Goal: Task Accomplishment & Management: Manage account settings

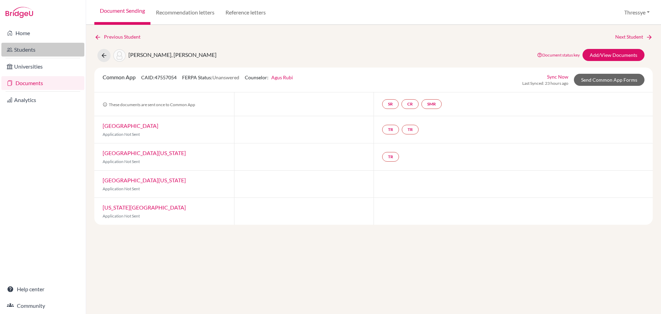
click at [39, 47] on link "Students" at bounding box center [42, 50] width 83 height 14
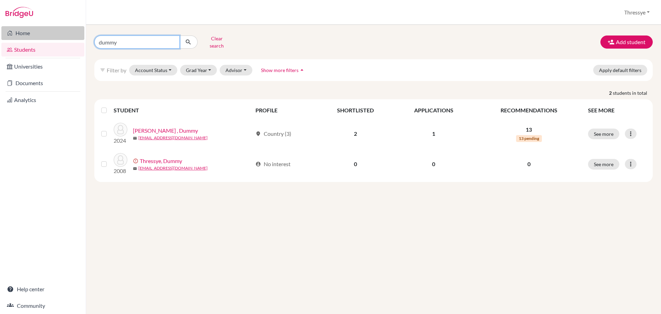
drag, startPoint x: 159, startPoint y: 35, endPoint x: 48, endPoint y: 37, distance: 112.0
click at [48, 37] on div "Home Students Universities Documents Analytics Help center Community Students o…" at bounding box center [330, 157] width 661 height 314
type input "nicholas"
click button "submit" at bounding box center [188, 41] width 18 height 13
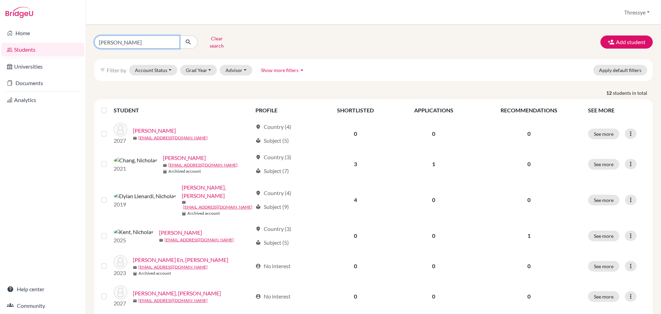
click at [151, 40] on input "nicholas" at bounding box center [136, 41] width 85 height 13
type input "nicholas et"
click button "submit" at bounding box center [188, 41] width 18 height 13
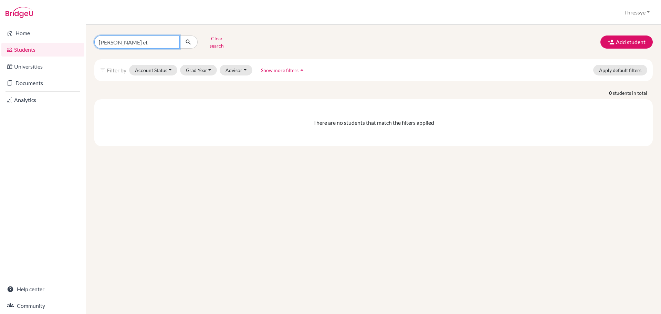
drag, startPoint x: 148, startPoint y: 36, endPoint x: 116, endPoint y: 42, distance: 32.8
click at [116, 42] on input "nicholas et" at bounding box center [136, 41] width 85 height 13
type input "nicholas"
click button "submit" at bounding box center [188, 41] width 18 height 13
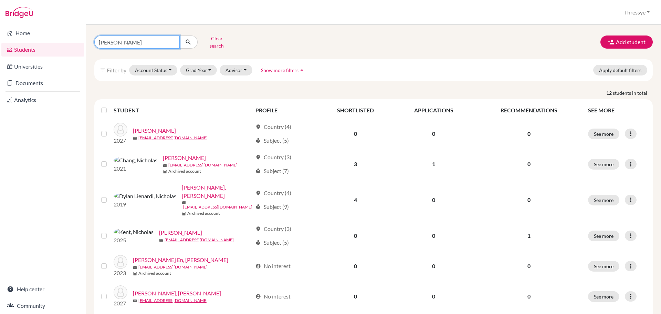
click at [151, 39] on input "nicholas" at bounding box center [136, 41] width 85 height 13
type input "nicholas etzio"
click button "submit" at bounding box center [188, 41] width 18 height 13
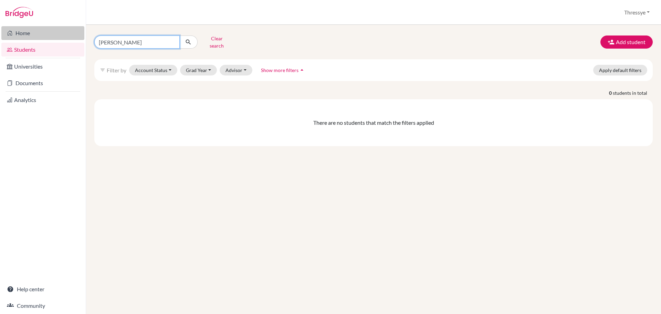
drag, startPoint x: 152, startPoint y: 39, endPoint x: 54, endPoint y: 39, distance: 98.2
click at [54, 39] on div "Home Students Universities Documents Analytics Help center Community Students o…" at bounding box center [330, 157] width 661 height 314
type input "etzio"
click button "submit" at bounding box center [188, 41] width 18 height 13
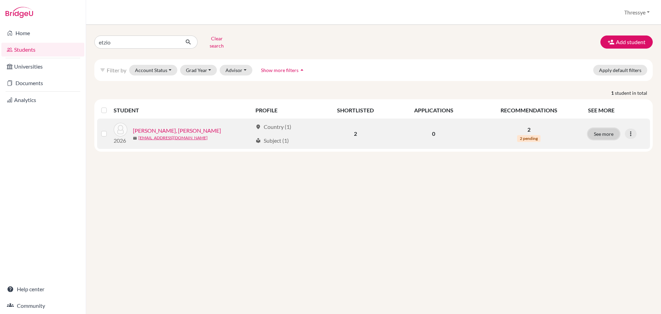
click at [613, 134] on button "See more" at bounding box center [603, 133] width 31 height 11
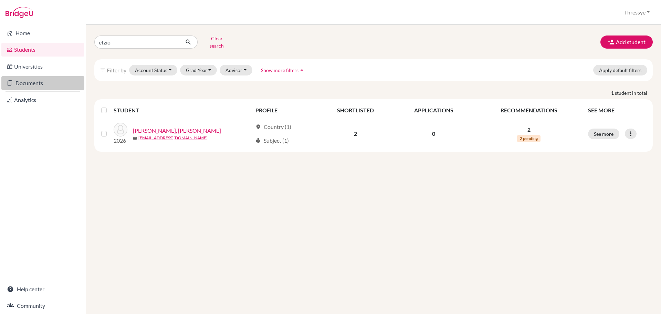
click at [59, 79] on link "Documents" at bounding box center [42, 83] width 83 height 14
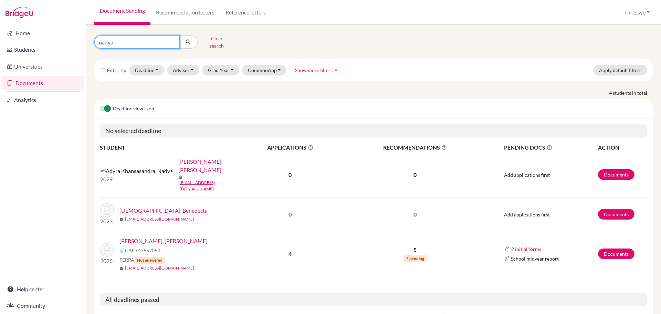
drag, startPoint x: 152, startPoint y: 42, endPoint x: 50, endPoint y: 18, distance: 105.3
click at [44, 27] on div "Home Students Universities Documents Analytics Help center Community Document S…" at bounding box center [330, 157] width 661 height 314
type input "etzio"
click button "submit" at bounding box center [188, 41] width 18 height 13
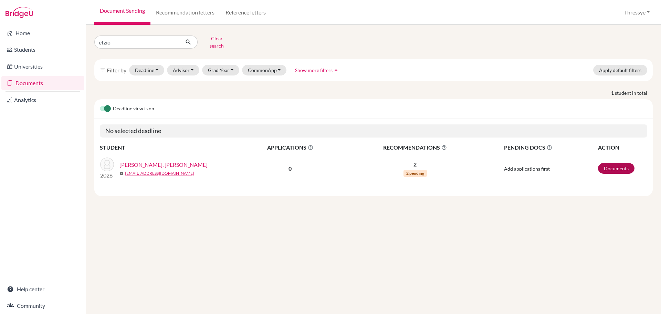
drag, startPoint x: 616, startPoint y: 171, endPoint x: 618, endPoint y: 168, distance: 3.7
click at [616, 171] on td "Documents" at bounding box center [623, 168] width 50 height 33
click at [620, 163] on link "Documents" at bounding box center [616, 168] width 37 height 11
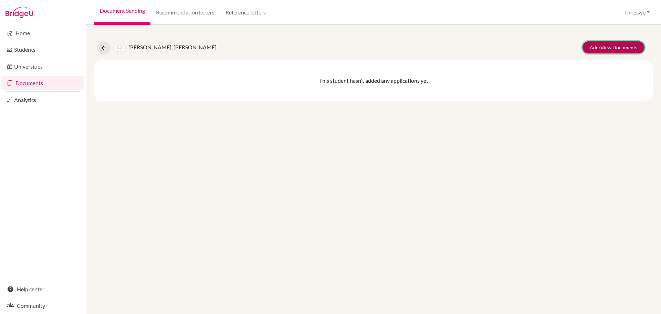
click at [607, 46] on link "Add/View Documents" at bounding box center [614, 47] width 62 height 12
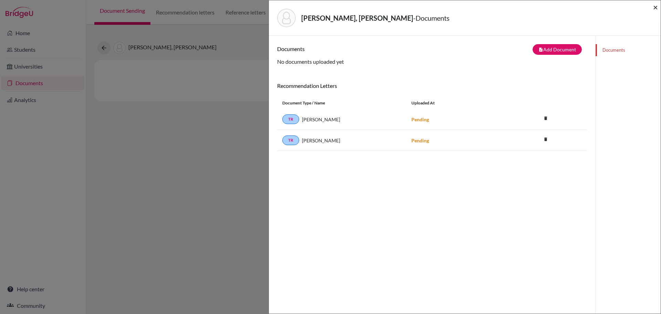
click at [655, 6] on span "×" at bounding box center [655, 7] width 5 height 10
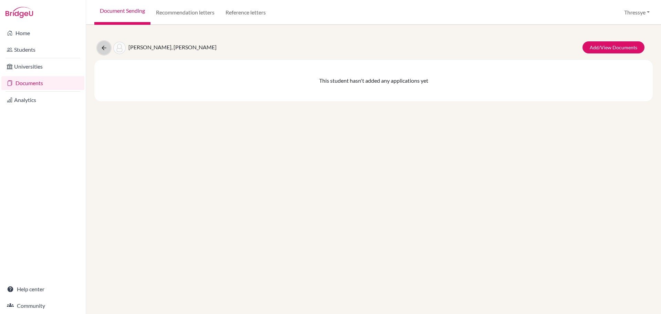
click at [104, 48] on icon at bounding box center [104, 47] width 7 height 7
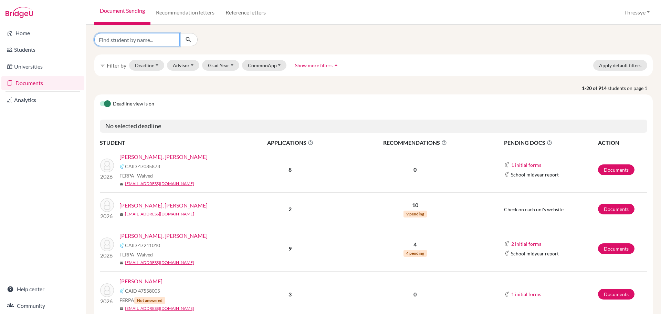
click at [119, 37] on input "Find student by name..." at bounding box center [136, 39] width 85 height 13
type input "etzio"
click button "submit" at bounding box center [188, 39] width 18 height 13
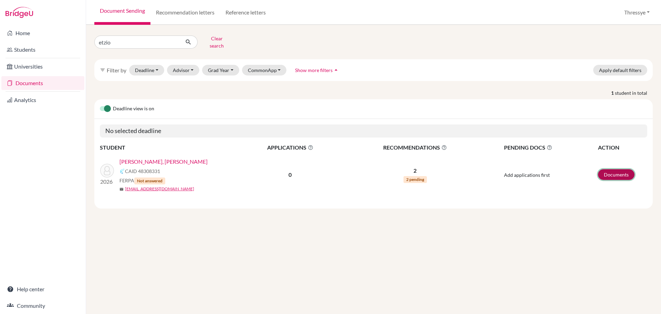
click at [617, 172] on link "Documents" at bounding box center [616, 174] width 37 height 11
click at [627, 174] on link "Documents" at bounding box center [616, 174] width 37 height 11
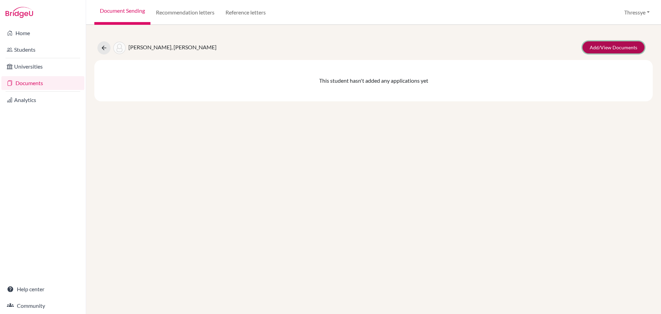
click at [618, 49] on link "Add/View Documents" at bounding box center [614, 47] width 62 height 12
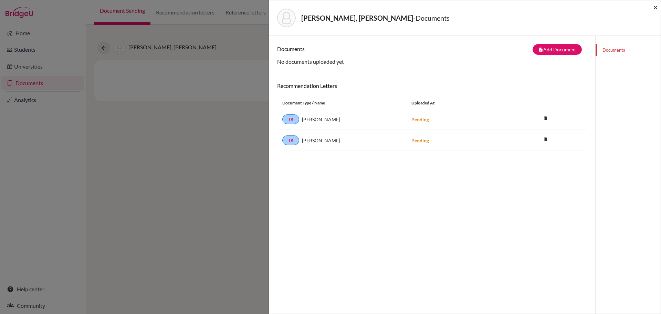
drag, startPoint x: 658, startPoint y: 6, endPoint x: 341, endPoint y: 34, distance: 317.5
click at [658, 6] on span "×" at bounding box center [655, 7] width 5 height 10
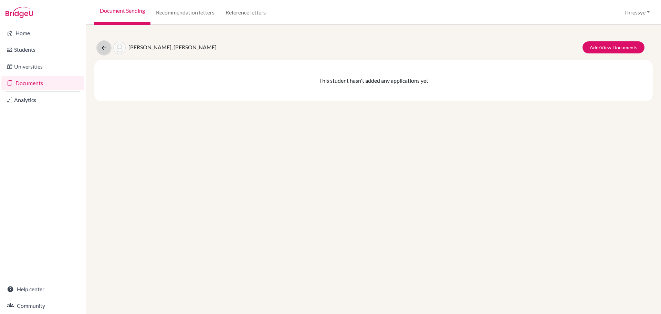
click at [103, 49] on icon at bounding box center [104, 47] width 7 height 7
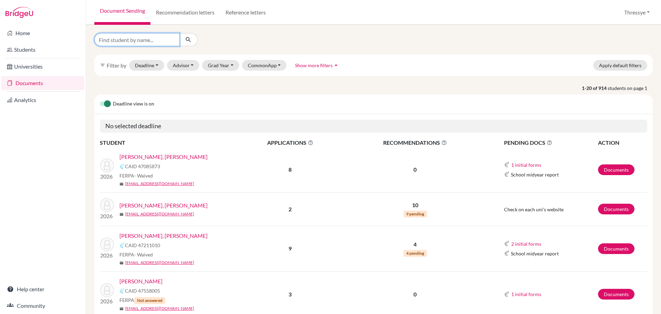
click at [141, 41] on input "Find student by name..." at bounding box center [136, 39] width 85 height 13
type input "etzio"
click button "submit" at bounding box center [188, 39] width 18 height 13
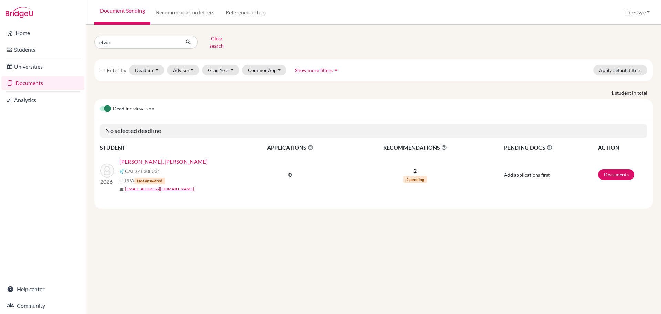
click at [162, 158] on link "[PERSON_NAME], [PERSON_NAME]" at bounding box center [164, 161] width 88 height 8
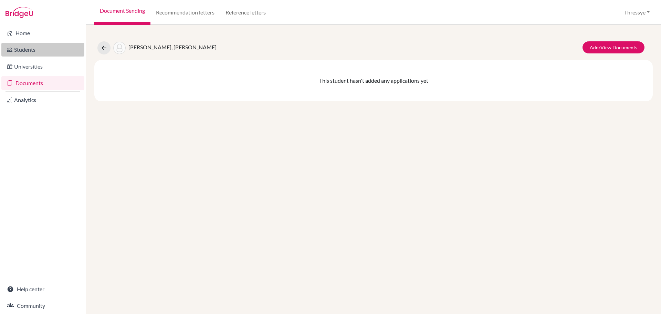
click at [35, 51] on link "Students" at bounding box center [42, 50] width 83 height 14
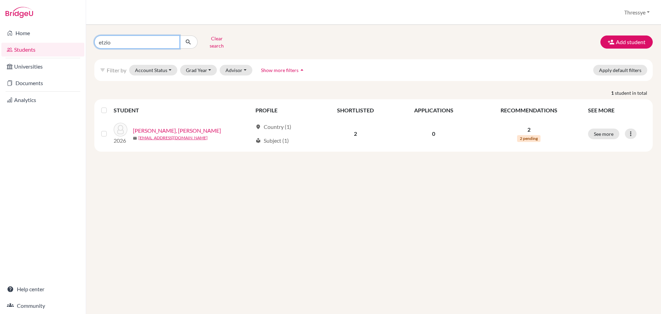
click at [165, 40] on input "etzio" at bounding box center [136, 41] width 85 height 13
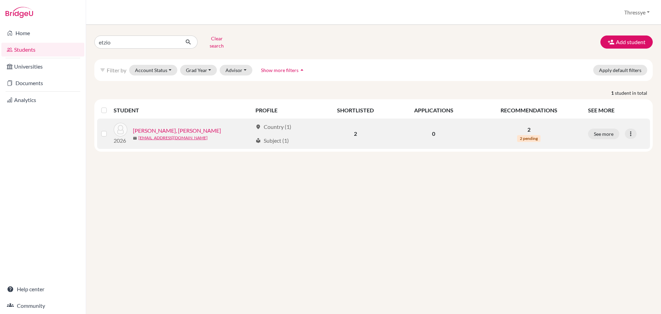
click at [158, 126] on link "[PERSON_NAME], [PERSON_NAME]" at bounding box center [177, 130] width 88 height 8
click at [611, 131] on button "See more" at bounding box center [603, 133] width 31 height 11
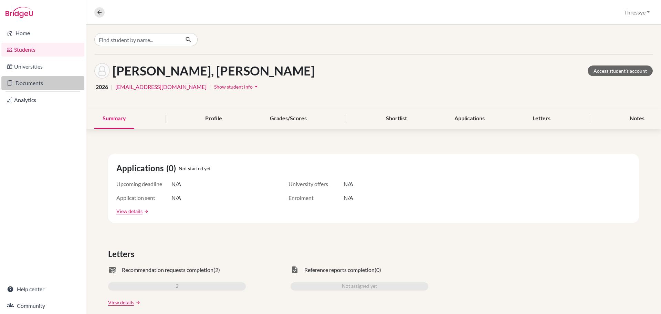
click at [17, 82] on link "Documents" at bounding box center [42, 83] width 83 height 14
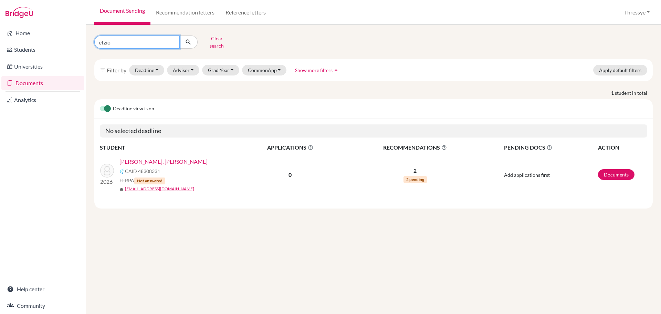
drag, startPoint x: 179, startPoint y: 42, endPoint x: 102, endPoint y: 42, distance: 76.8
click at [102, 42] on input "etzio" at bounding box center [136, 41] width 85 height 13
click at [135, 158] on link "[PERSON_NAME], [PERSON_NAME]" at bounding box center [164, 161] width 88 height 8
click at [257, 222] on div "etzio Clear search filter_list Filter by Deadline - Select a date range Or doub…" at bounding box center [373, 169] width 575 height 289
